Goal: Information Seeking & Learning: Learn about a topic

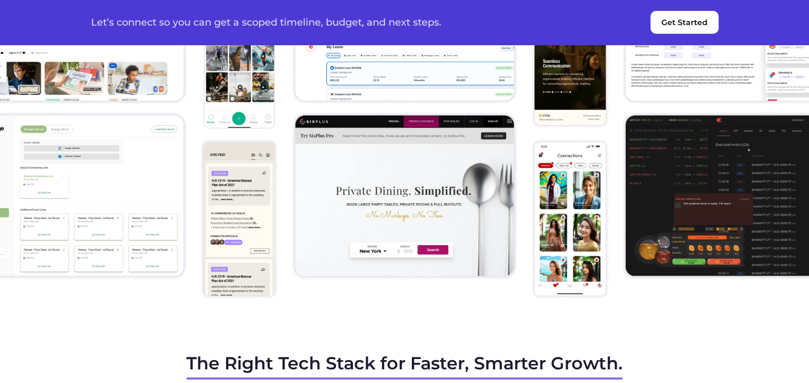
scroll to position [2819, 0]
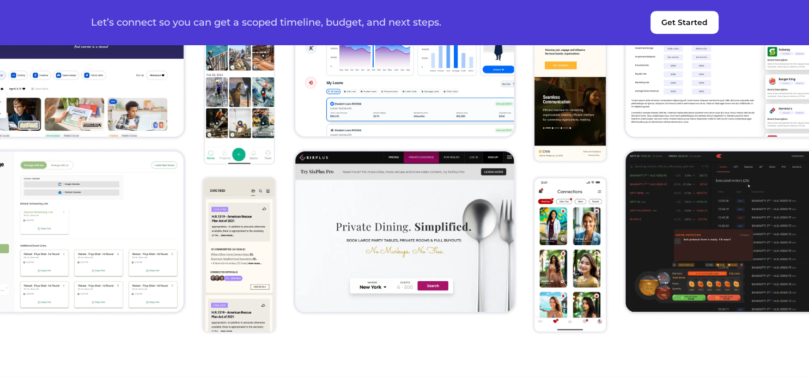
scroll to position [2877, 0]
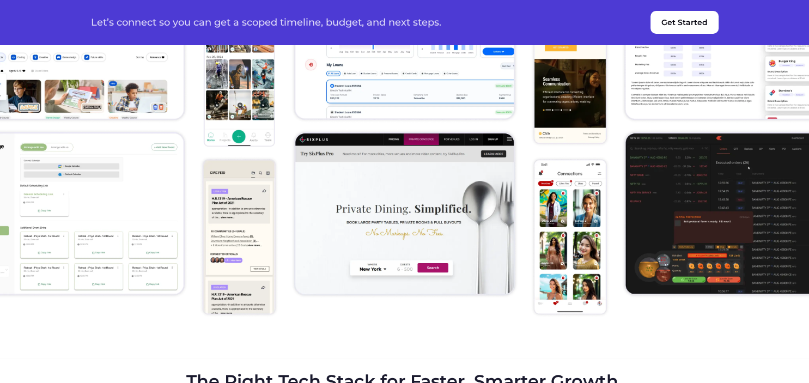
drag, startPoint x: 240, startPoint y: 111, endPoint x: 246, endPoint y: 107, distance: 7.1
click at [246, 107] on div "100+ projects built across industries" at bounding box center [404, 119] width 809 height 477
copy div "100+ projects built across industries"
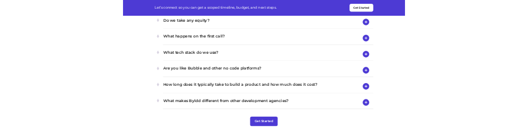
scroll to position [4373, 0]
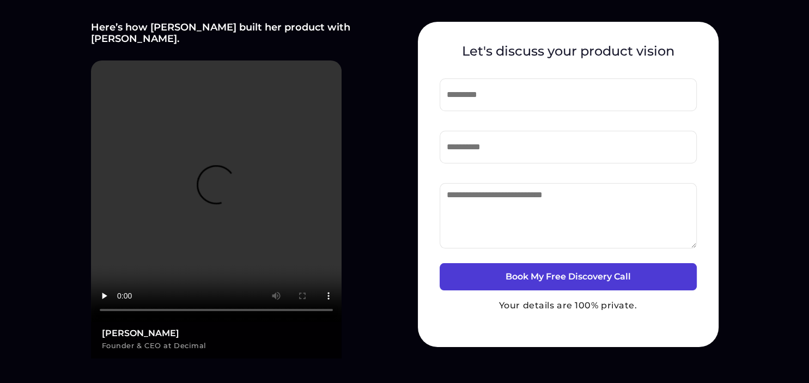
scroll to position [288, 0]
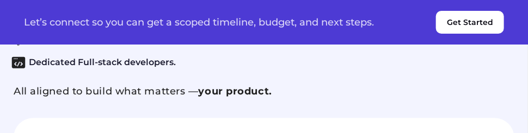
scroll to position [4911, 0]
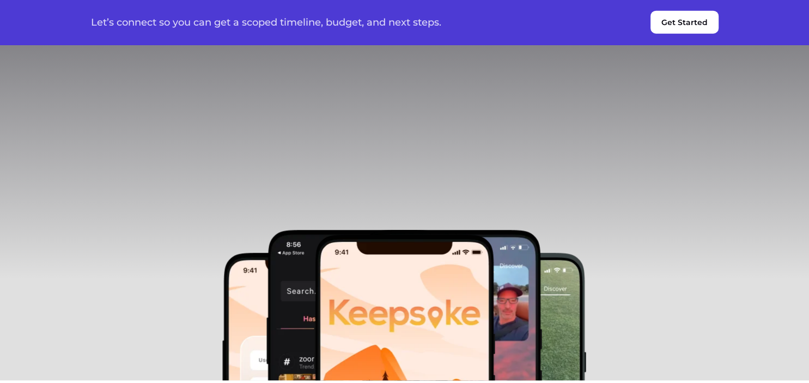
scroll to position [1035, 0]
